Goal: Information Seeking & Learning: Learn about a topic

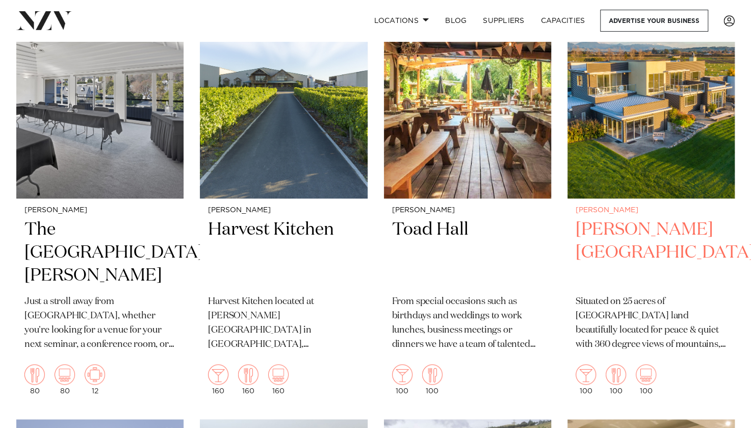
scroll to position [408, 0]
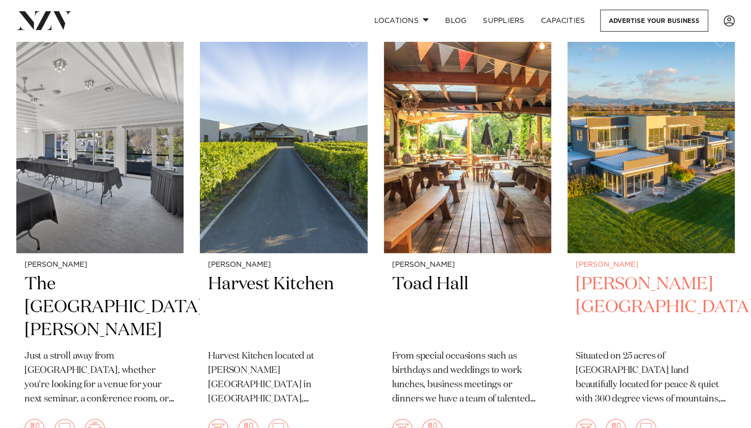
click at [636, 282] on h2 "Appleby House" at bounding box center [651, 307] width 151 height 69
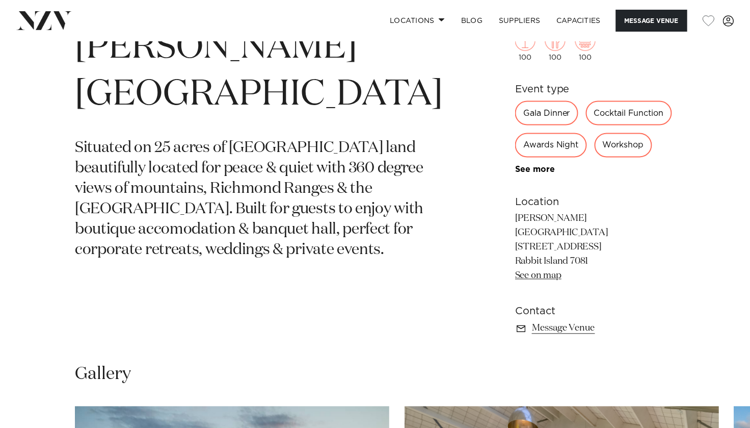
scroll to position [408, 0]
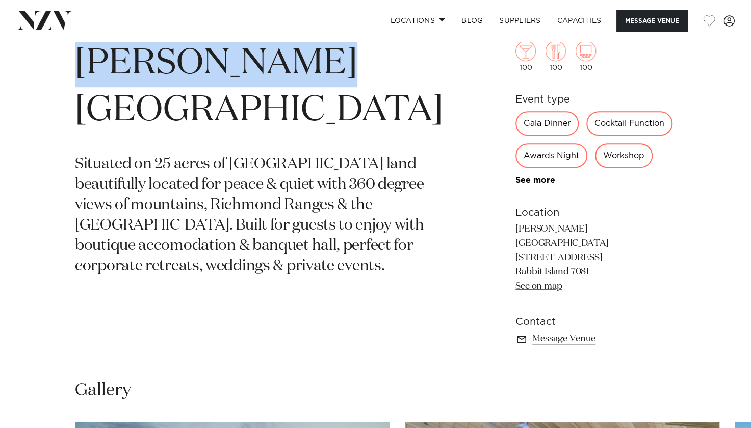
drag, startPoint x: 314, startPoint y: 64, endPoint x: 74, endPoint y: 66, distance: 239.1
click at [75, 66] on h1 "[PERSON_NAME][GEOGRAPHIC_DATA]" at bounding box center [259, 87] width 368 height 94
copy h1 "[PERSON_NAME][GEOGRAPHIC_DATA]"
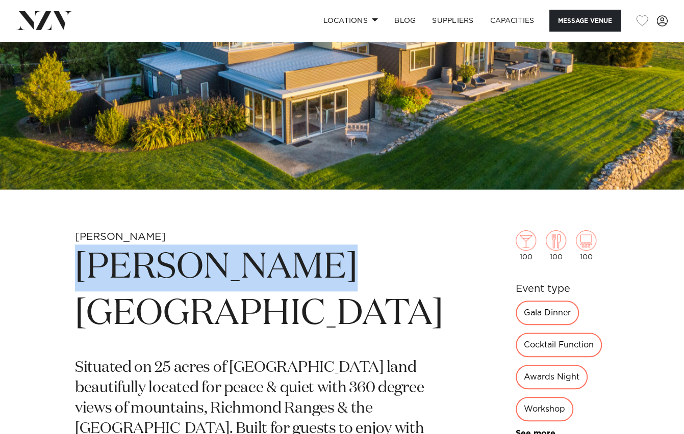
scroll to position [0, 0]
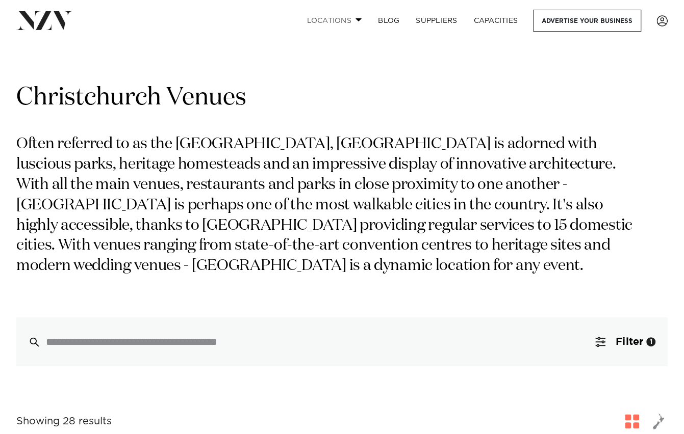
click at [342, 20] on link "Locations" at bounding box center [333, 21] width 71 height 22
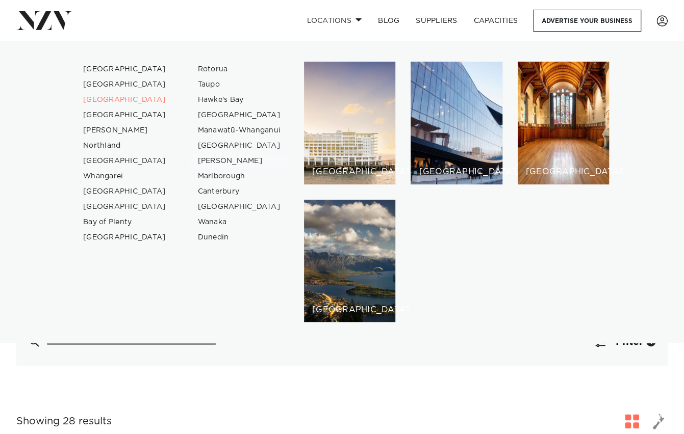
click at [208, 161] on link "[PERSON_NAME]" at bounding box center [239, 160] width 99 height 15
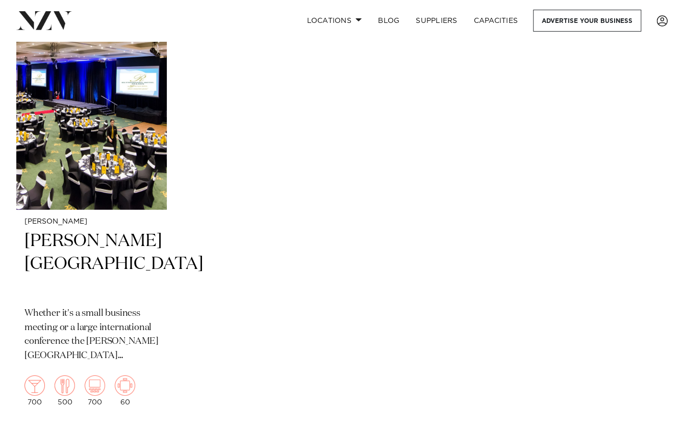
scroll to position [1275, 0]
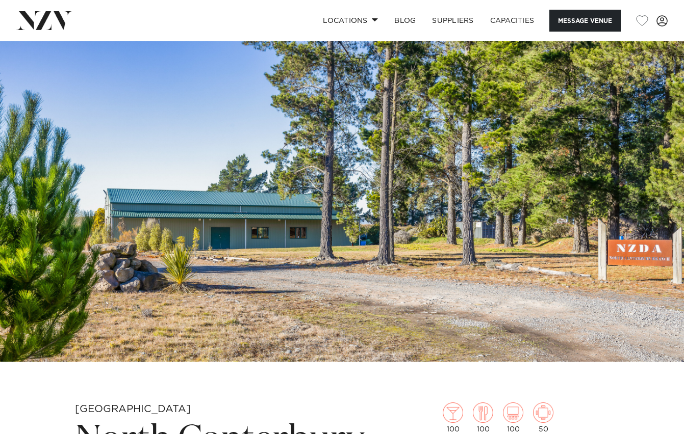
scroll to position [51, 0]
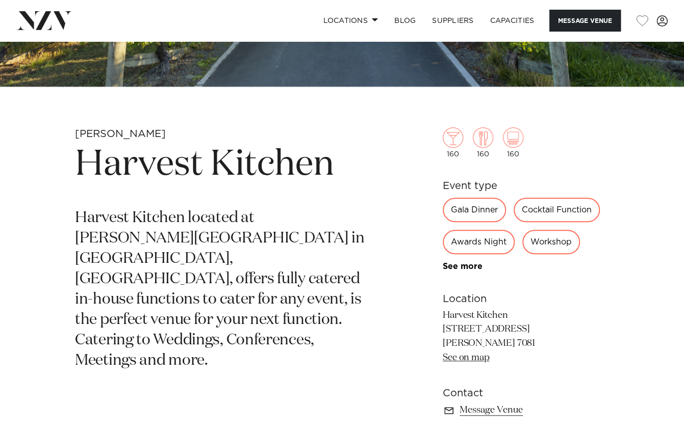
scroll to position [282, 0]
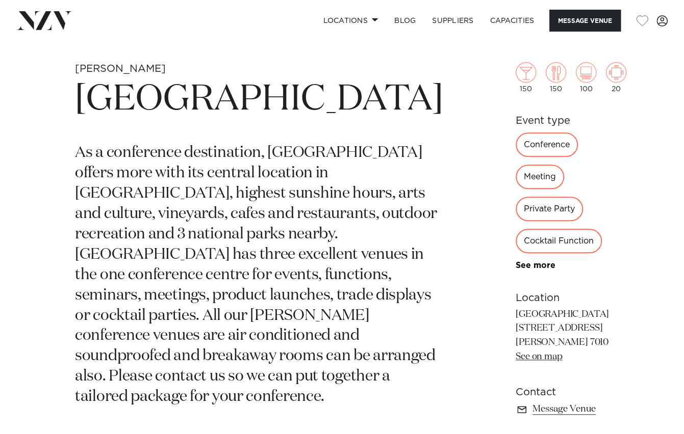
scroll to position [357, 0]
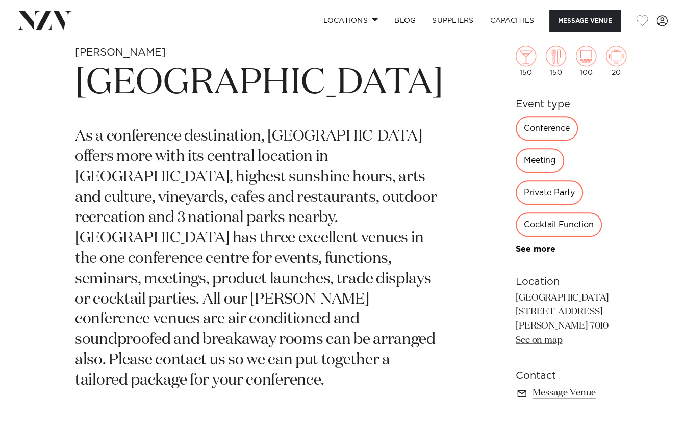
click at [515, 336] on link "See on map" at bounding box center [538, 340] width 46 height 9
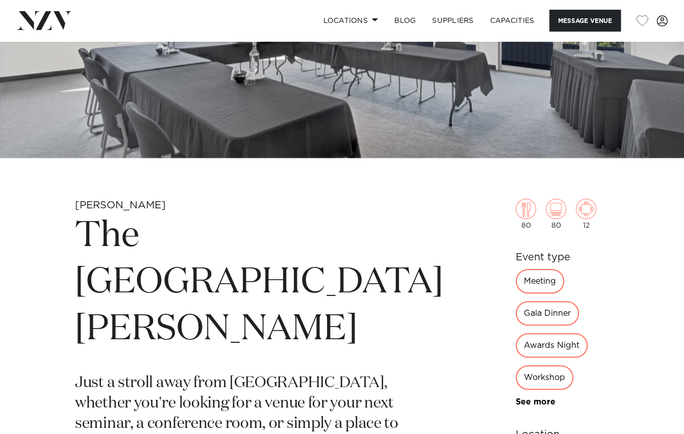
scroll to position [357, 0]
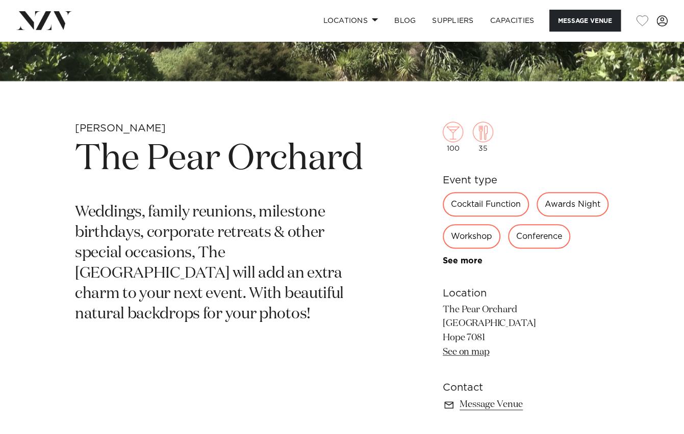
scroll to position [153, 0]
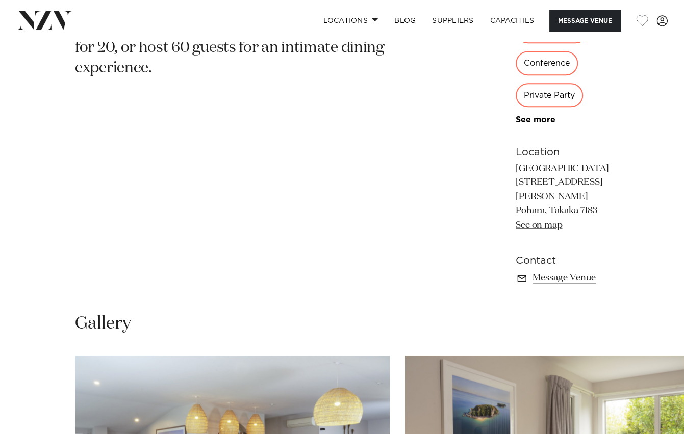
scroll to position [255, 0]
